Goal: Check status: Check status

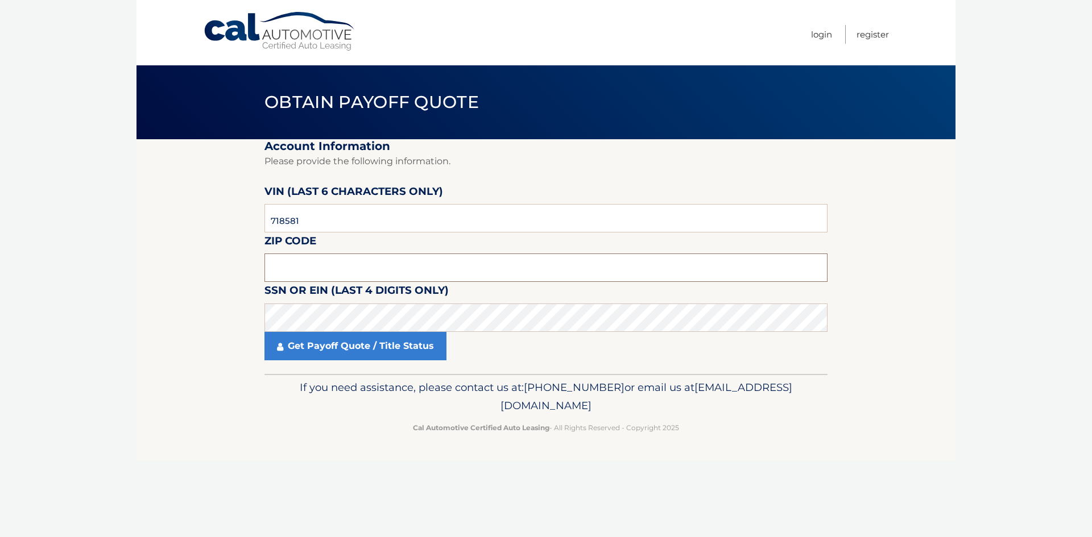
click at [323, 266] on input "text" at bounding box center [545, 268] width 563 height 28
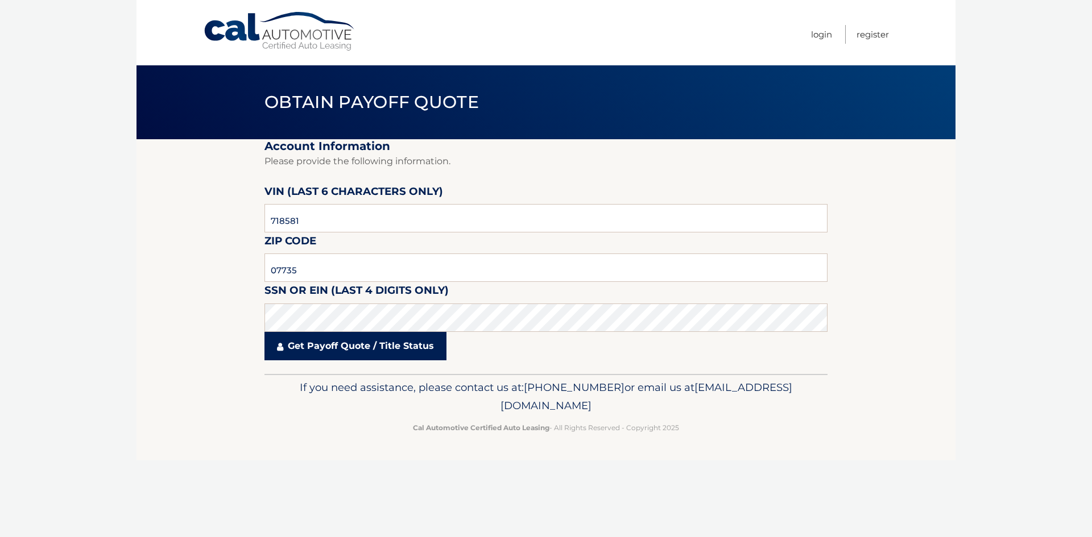
click at [351, 344] on link "Get Payoff Quote / Title Status" at bounding box center [355, 346] width 182 height 28
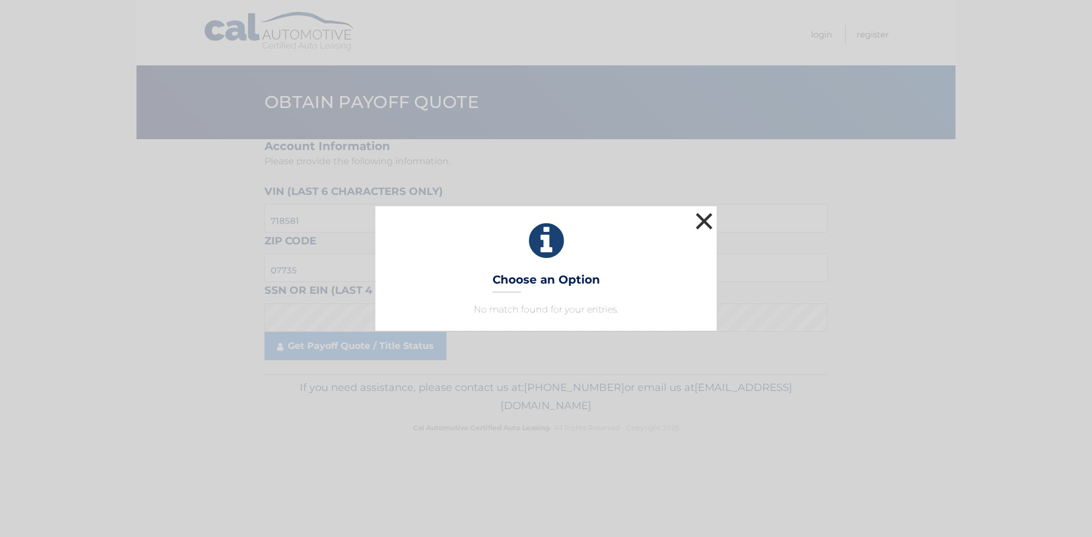
click at [707, 217] on button "×" at bounding box center [703, 221] width 23 height 23
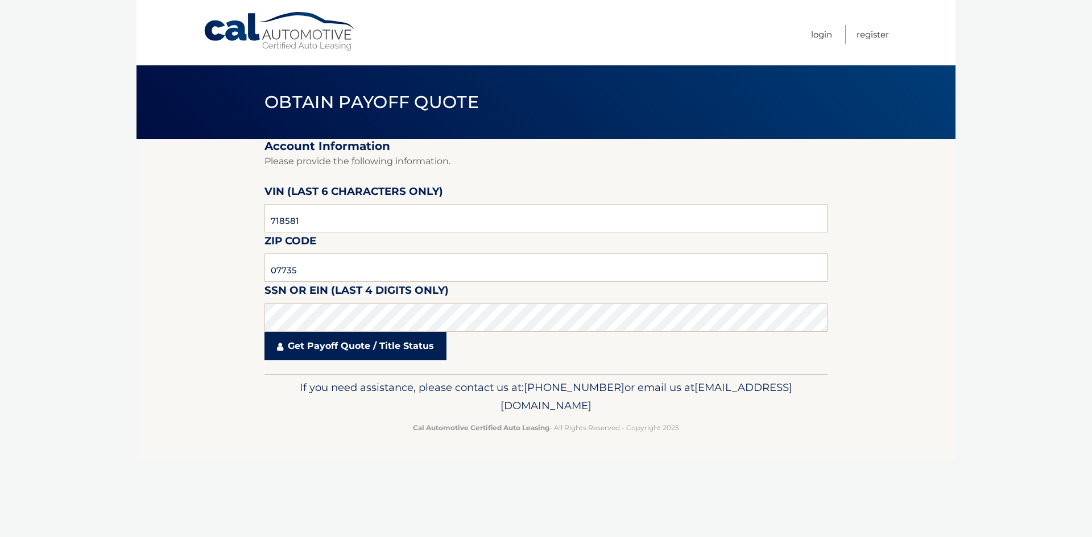
click at [333, 349] on link "Get Payoff Quote / Title Status" at bounding box center [355, 346] width 182 height 28
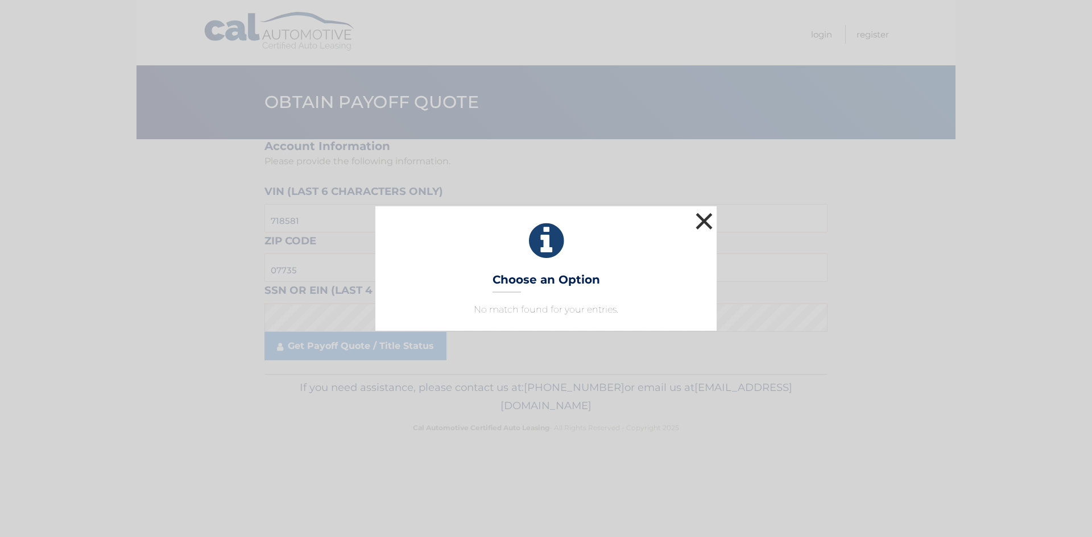
click at [704, 217] on button "×" at bounding box center [703, 221] width 23 height 23
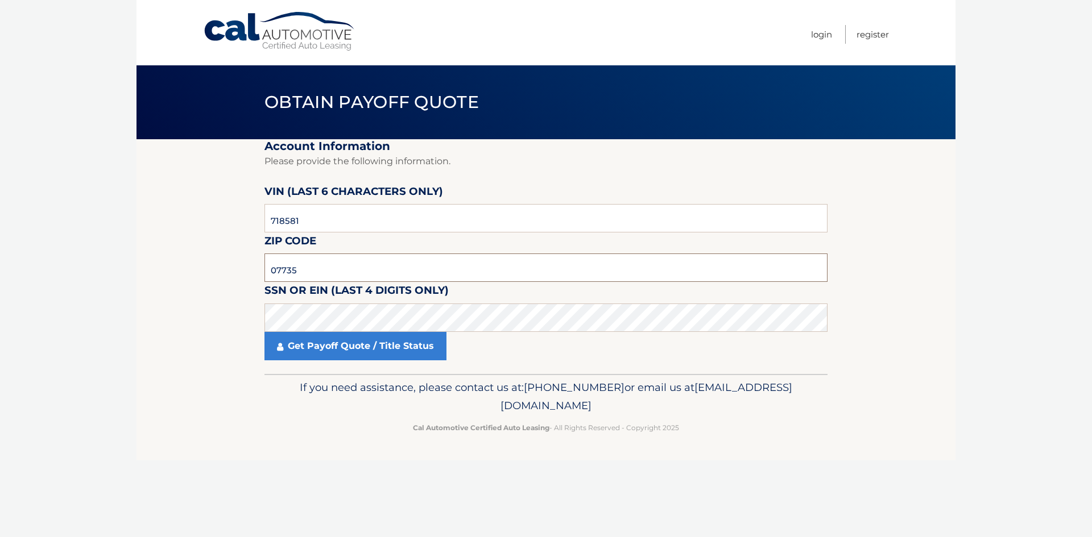
drag, startPoint x: 313, startPoint y: 267, endPoint x: 204, endPoint y: 254, distance: 109.4
click at [204, 254] on section "Account Information Please provide the following information. [PERSON_NAME] (la…" at bounding box center [545, 256] width 819 height 235
type input "07747"
click at [371, 346] on link "Get Payoff Quote / Title Status" at bounding box center [355, 346] width 182 height 28
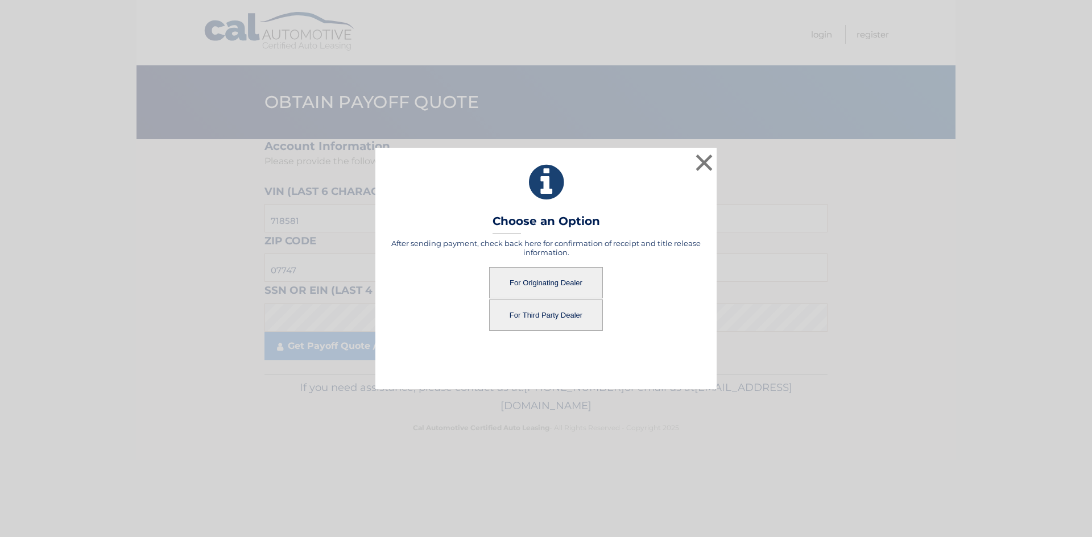
click at [551, 281] on button "For Originating Dealer" at bounding box center [546, 282] width 114 height 31
click at [551, 279] on button "For Originating Dealer" at bounding box center [546, 282] width 114 height 31
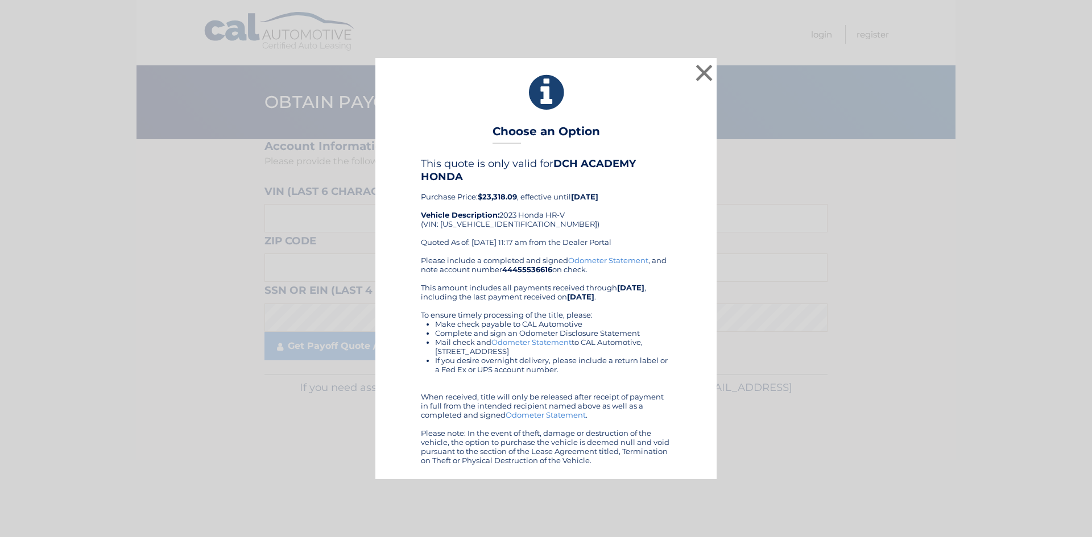
drag, startPoint x: 478, startPoint y: 126, endPoint x: 666, endPoint y: 456, distance: 379.6
click at [666, 456] on div "× Choose an Option This quote is only valid for DCH ACADEMY HONDA Purchase Pric…" at bounding box center [545, 268] width 341 height 421
click at [551, 224] on div "This quote is only valid for DCH ACADEMY HONDA Purchase Price: $23,318.09 , eff…" at bounding box center [546, 206] width 250 height 98
